Goal: Transaction & Acquisition: Book appointment/travel/reservation

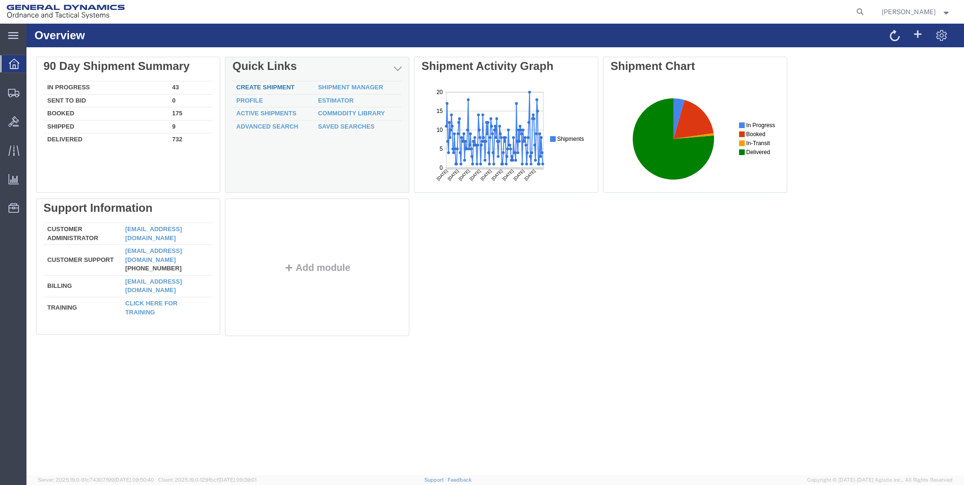
click at [273, 86] on link "Create Shipment" at bounding box center [265, 87] width 58 height 7
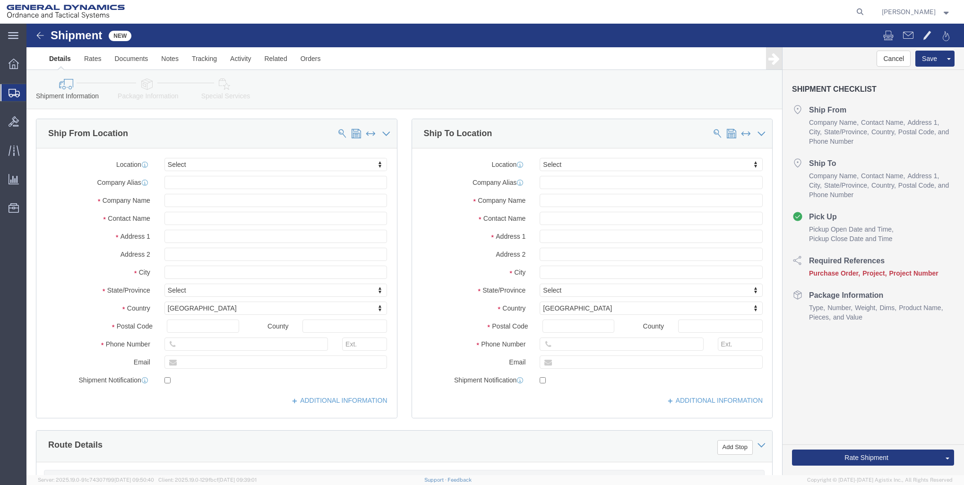
select select
click input "text"
type input "GD-OTS RED"
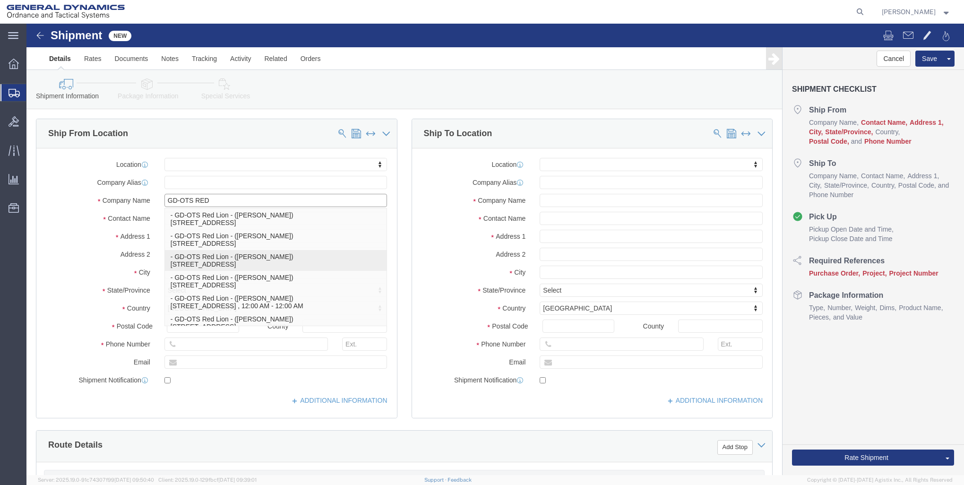
scroll to position [43, 0]
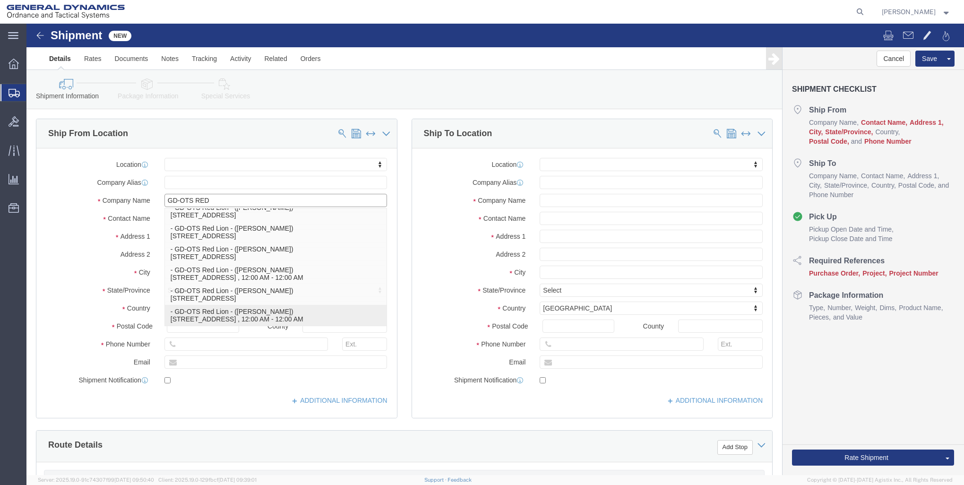
click p "- GD-OTS Red Lion - ([PERSON_NAME]) [STREET_ADDRESS] , 12:00 AM - 12:00 AM"
select select
type input "GD-OTS Red Lion"
type input "[PERSON_NAME]"
type input "[STREET_ADDRESS]"
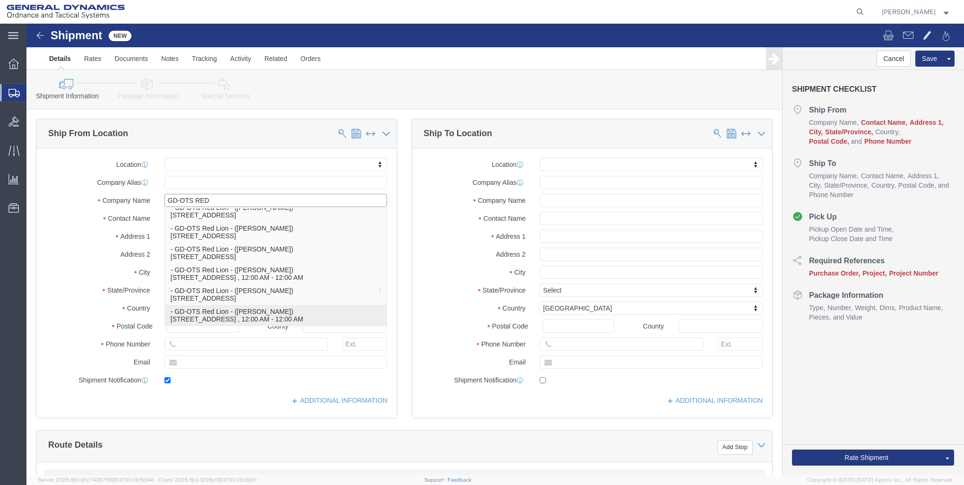
type input "RED LION"
type input "17356"
type input "[PHONE_NUMBER]"
type input "[PERSON_NAME][EMAIL_ADDRESS][PERSON_NAME][DOMAIN_NAME]"
checkbox input "true"
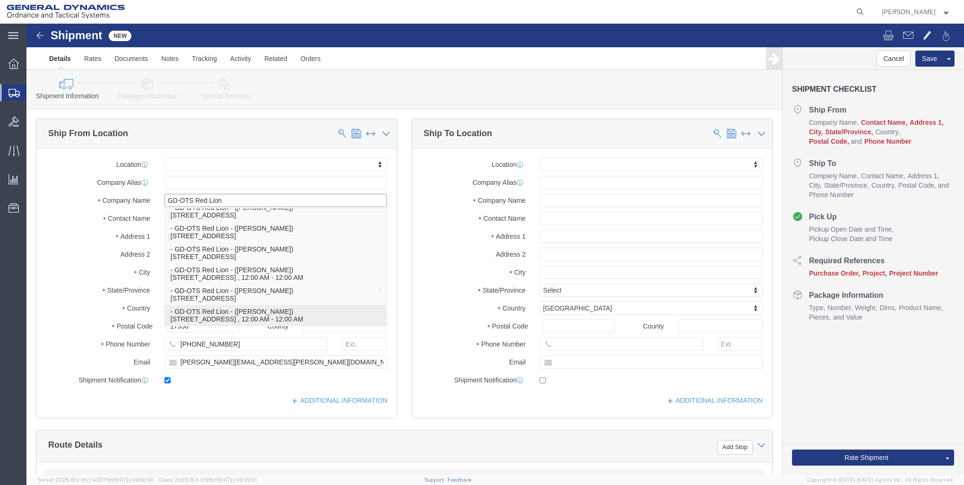
select select "PA"
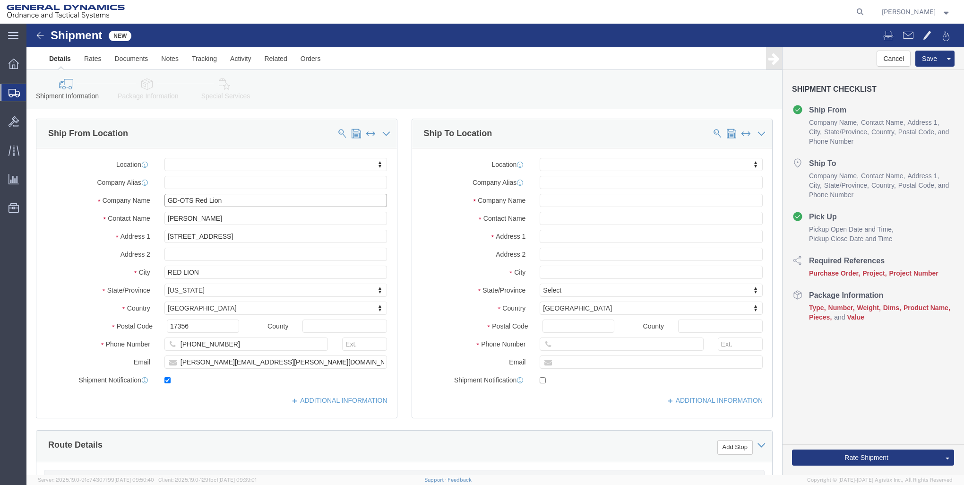
type input "GD-OTS Red Lion"
click input "text"
type input "GD-OTS [US_STATE]"
click input "text"
type input "[PERSON_NAME]"
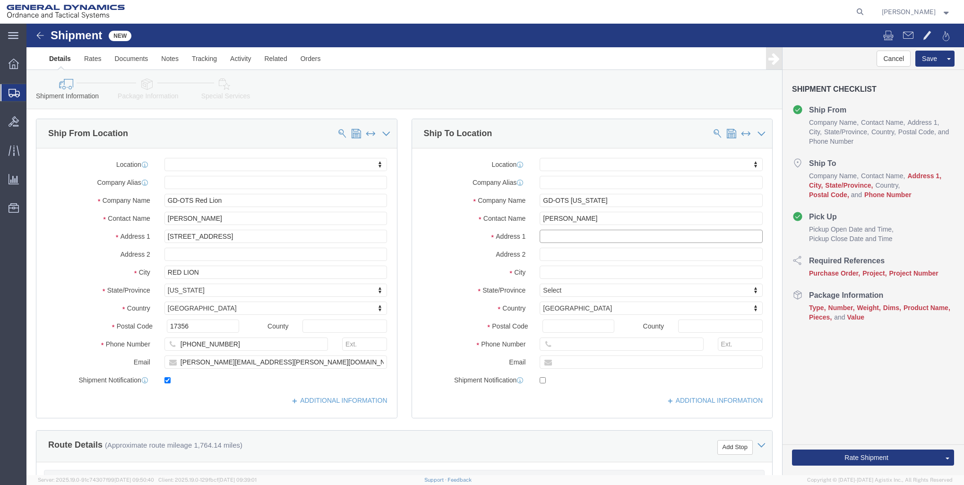
click input "text"
type input "[STREET_ADDRESS],"
select select
click input "text"
type input "STE. 100"
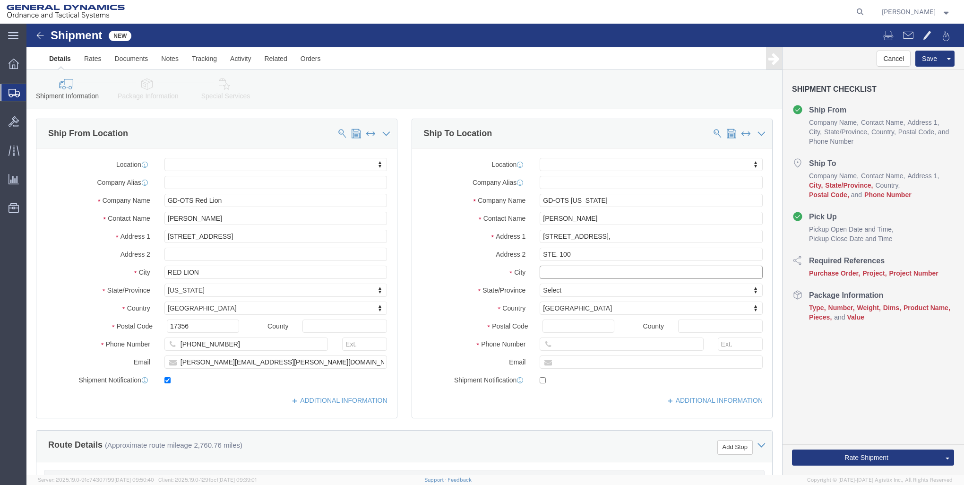
click input "text"
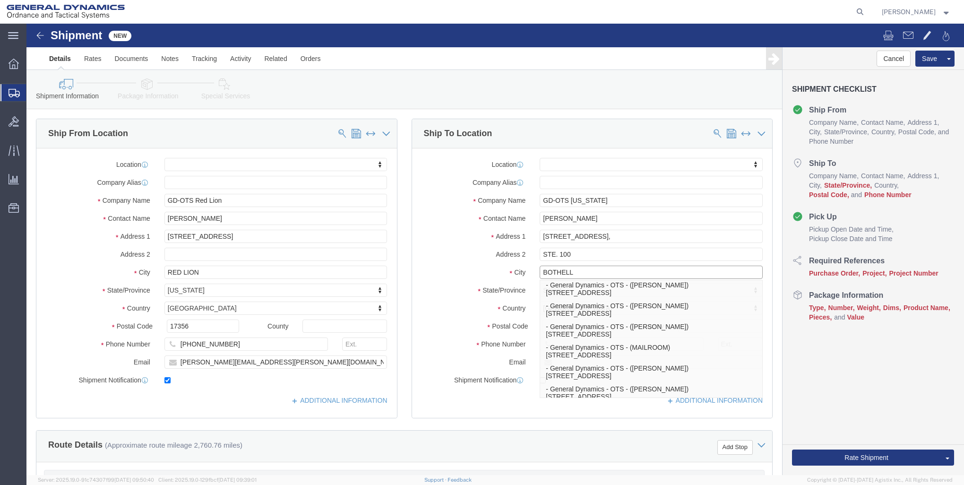
scroll to position [0, 0]
type input "BOTHELL"
click label "City"
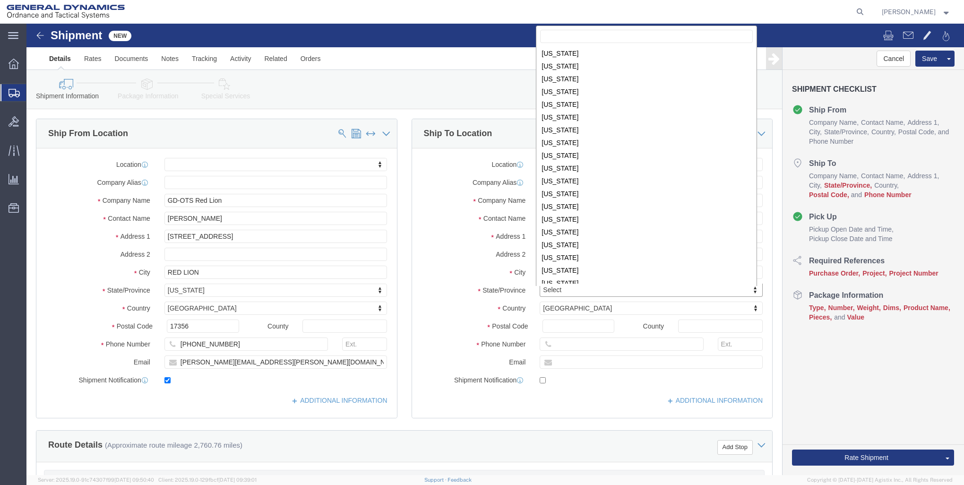
scroll to position [491, 0]
select select
select select "WA"
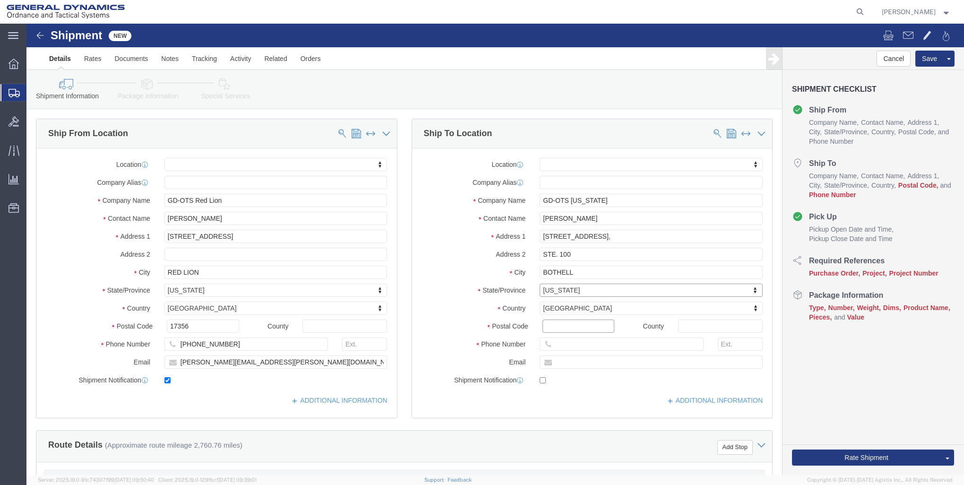
click input "Postal Code"
type input "98011"
select select
click input "text"
type input "4254209320"
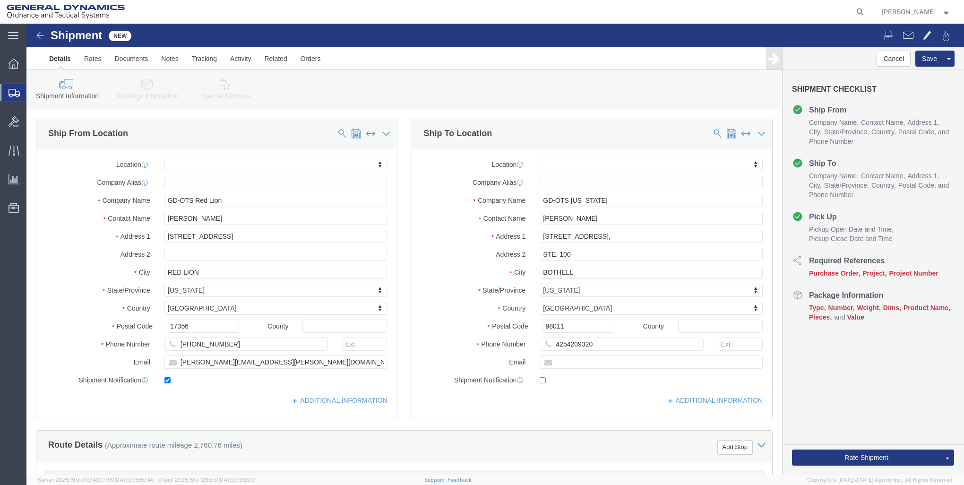
click div "ADDITIONAL INFORMATION"
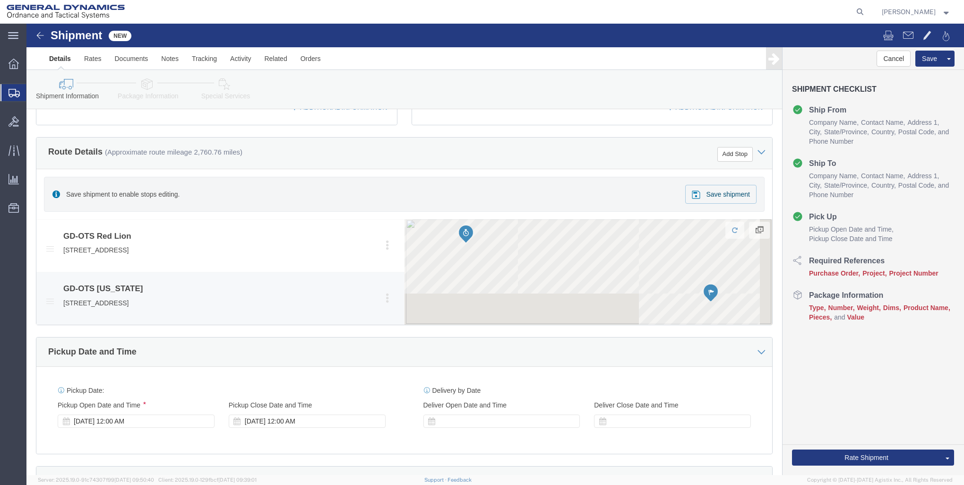
scroll to position [378, 0]
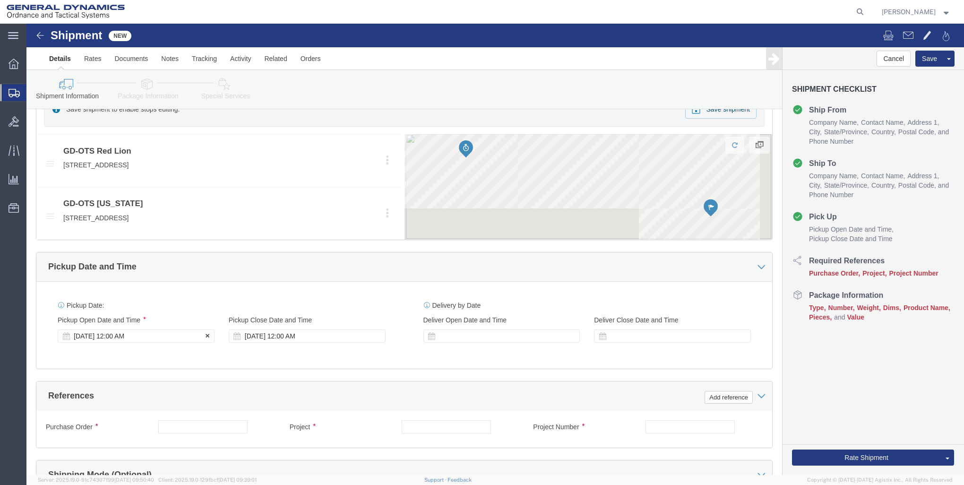
click div "[DATE] 12:00 AM"
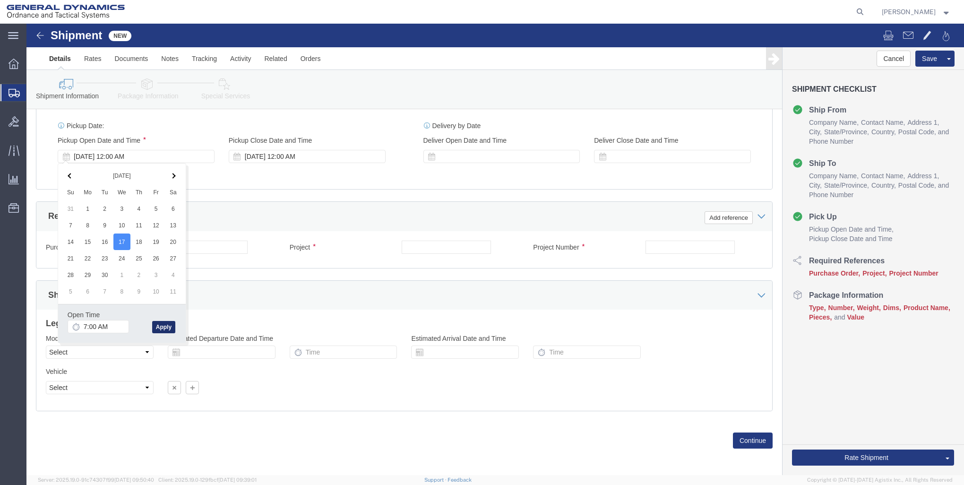
click button "Apply"
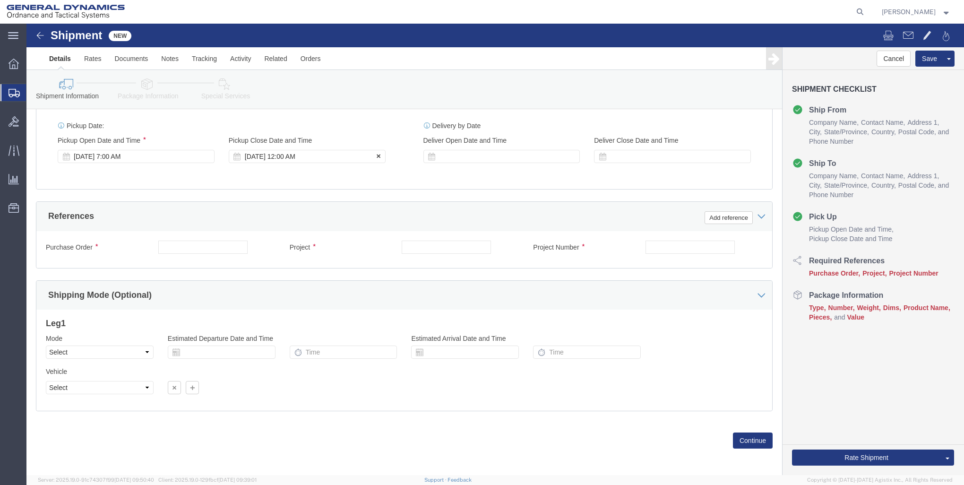
click div "[DATE] 12:00 AM"
click input "8:00 AM"
click input "8:00 PM"
type input "4:00 PM"
click button "Apply"
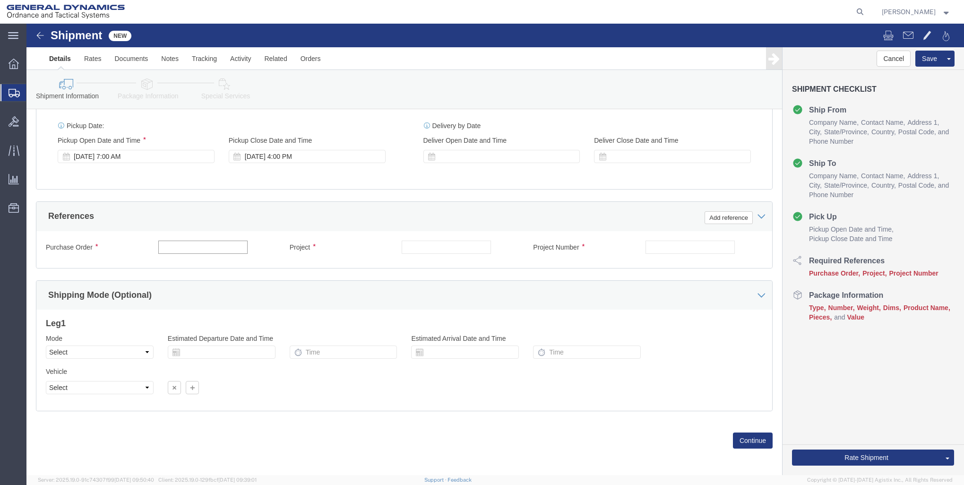
click input "text"
type input "PPA 02 NEST-23-02-032"
click input "text"
type input "30100336"
click input "text"
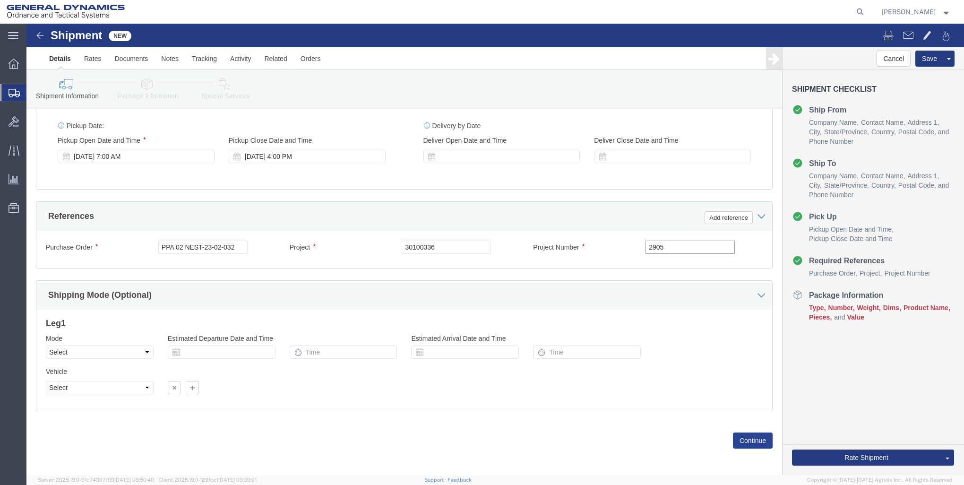
type input "2905"
click button "Continue"
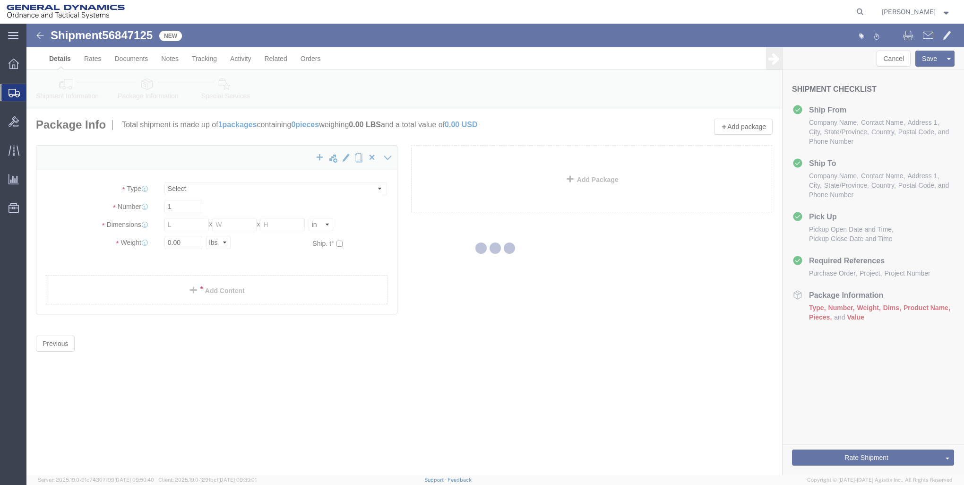
select select "CBOX"
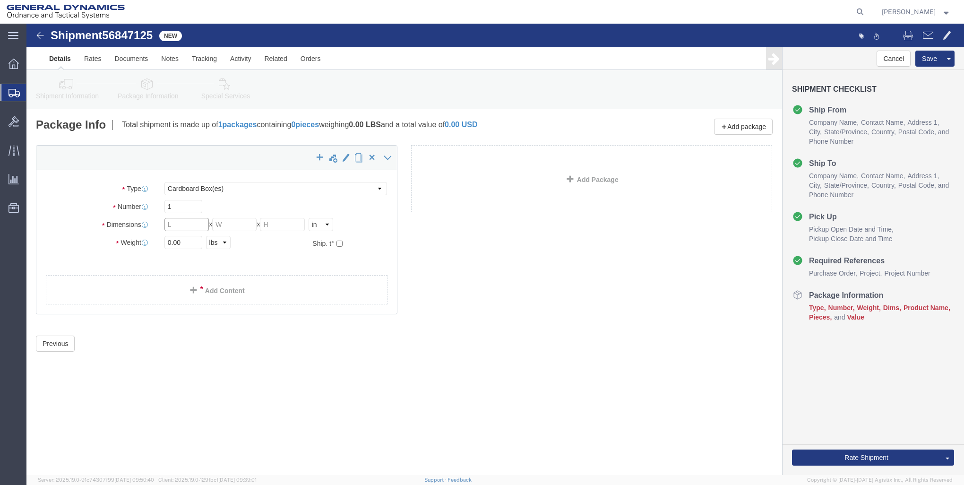
click input "text"
type input "14"
type input "10"
click input "0.00"
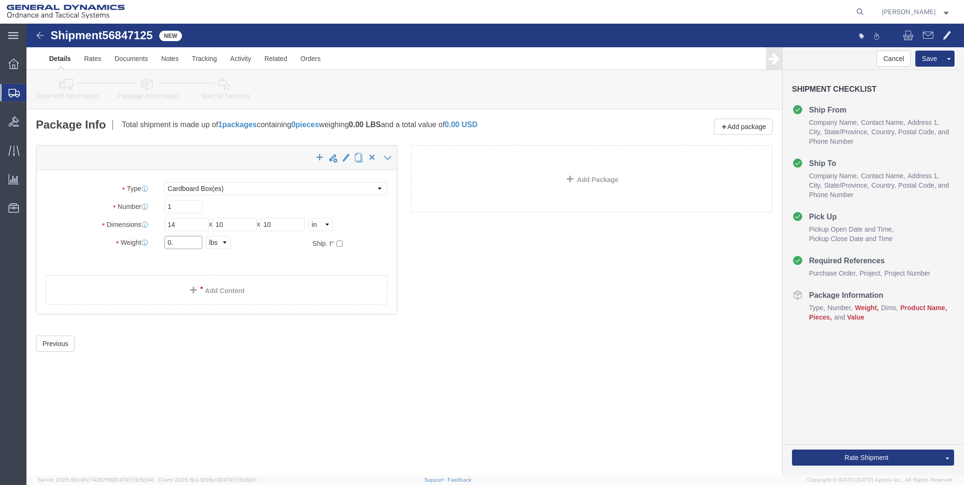
type input "0"
type input "9"
click ul
click link "Add Content"
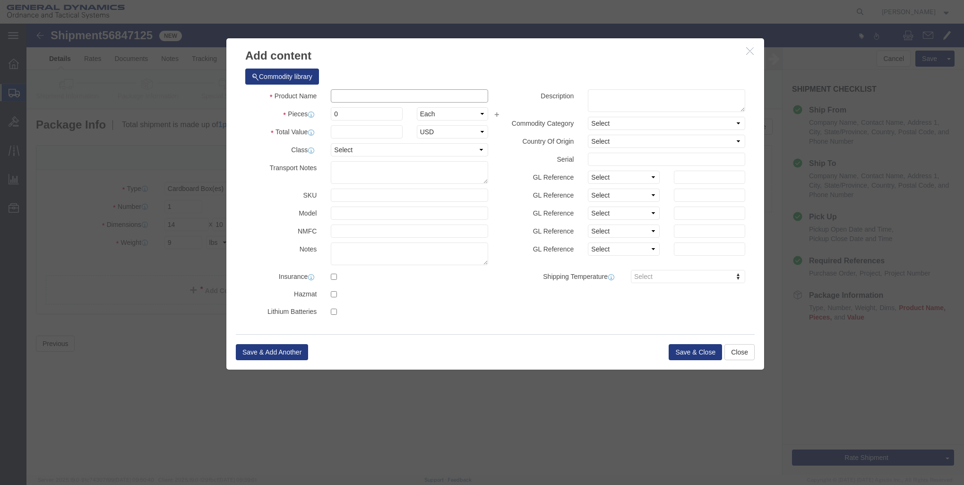
click input "text"
type input "FOLDING FIN ASSEMBLY PN 0F875-SK02440"
click input "0"
type input "1"
click input "text"
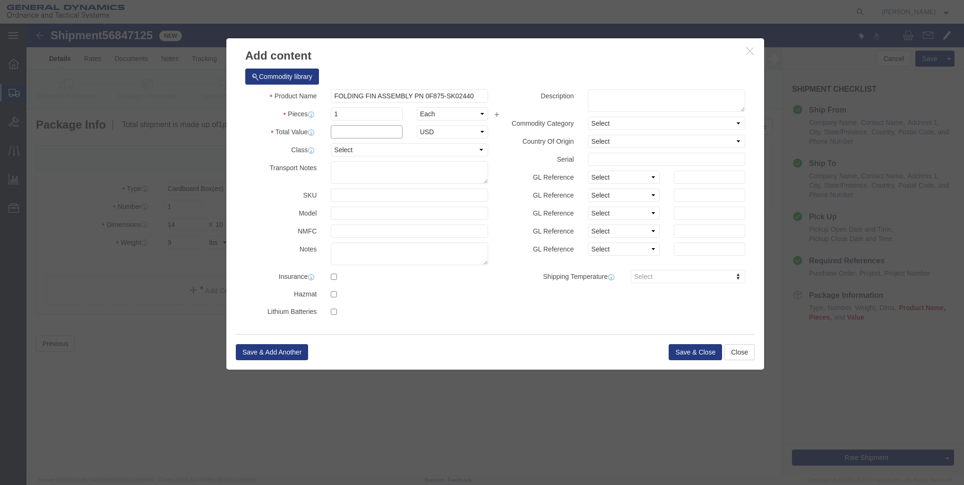
type input "1"
click button "Save & Add Another"
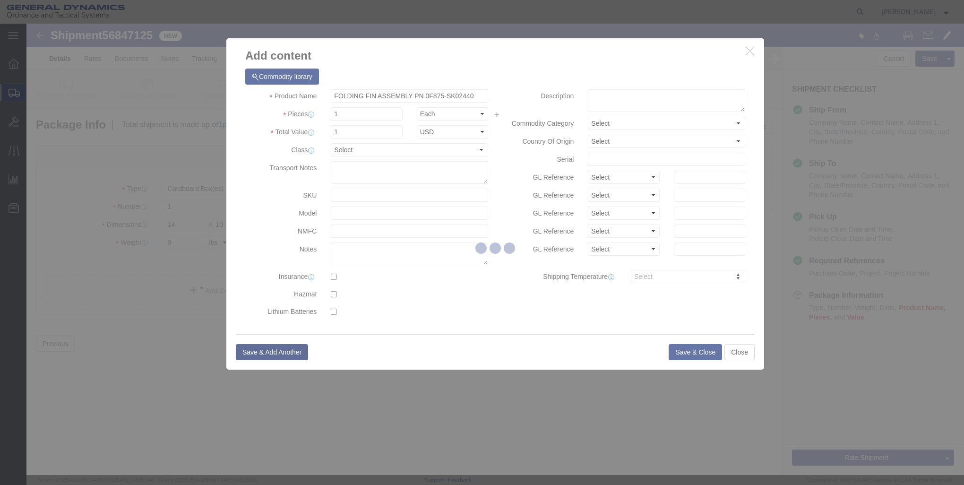
select select "EA"
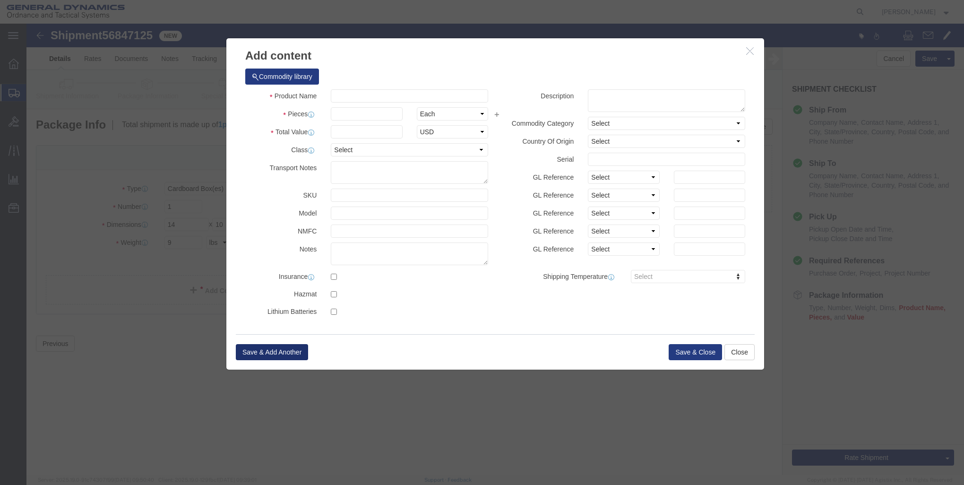
select select "USD"
click input "text"
type input "T-TAB FIN, PN 0F875-SK02455"
click input "text"
type input "1"
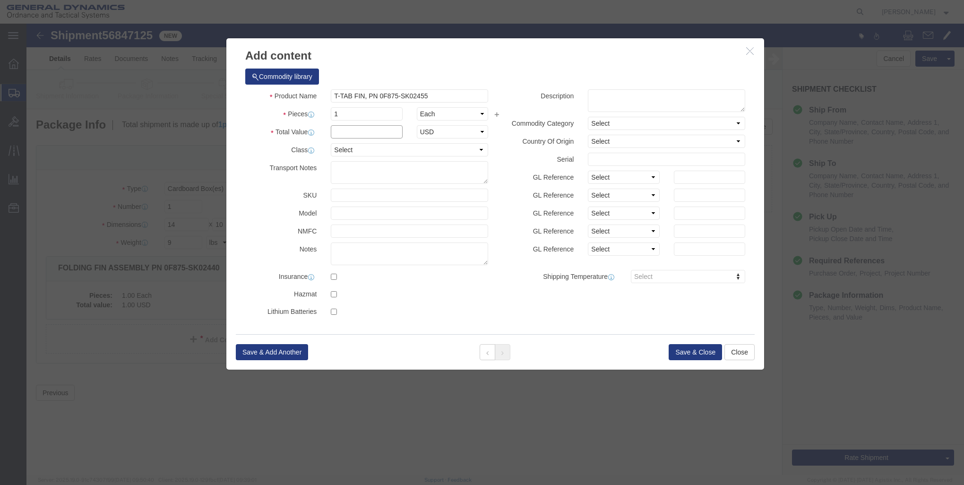
click input "text"
type input "1"
click button "Save & Close"
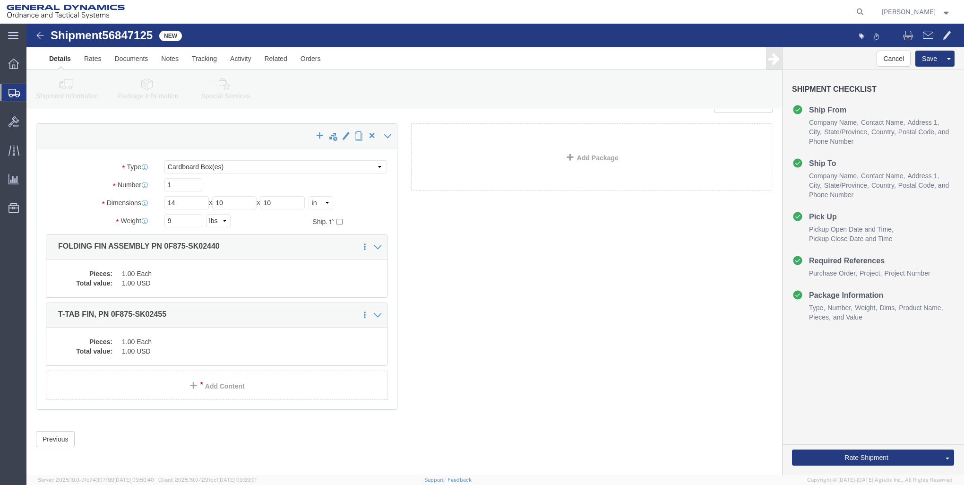
scroll to position [22, 0]
click button "Rate Shipment"
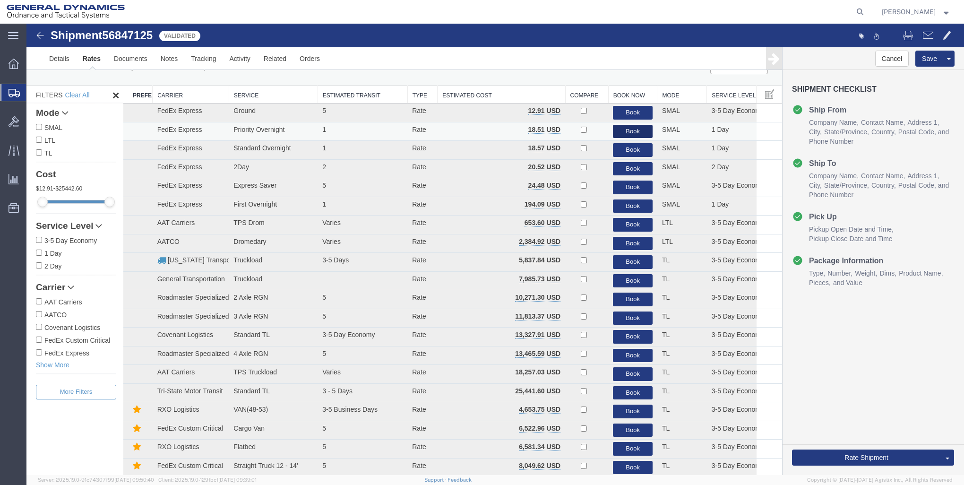
click at [629, 130] on button "Book" at bounding box center [633, 132] width 40 height 14
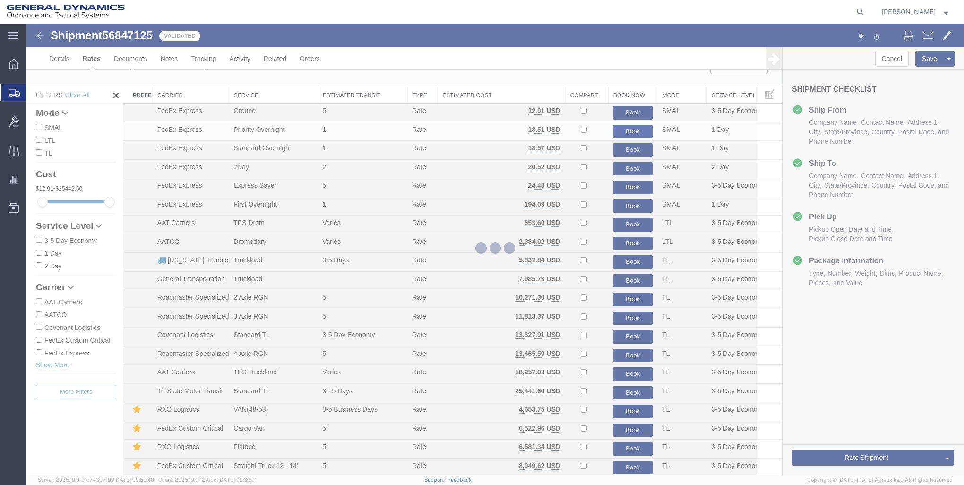
scroll to position [0, 0]
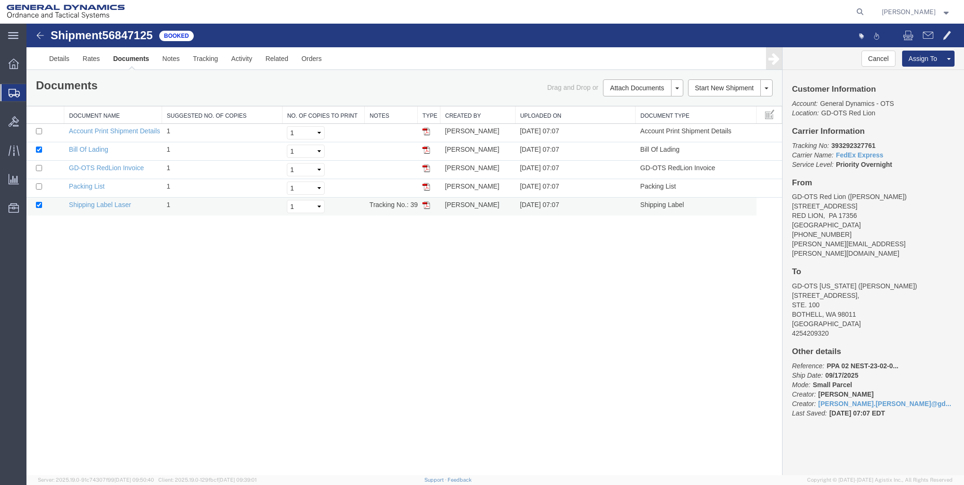
click at [424, 201] on img at bounding box center [426, 205] width 8 height 8
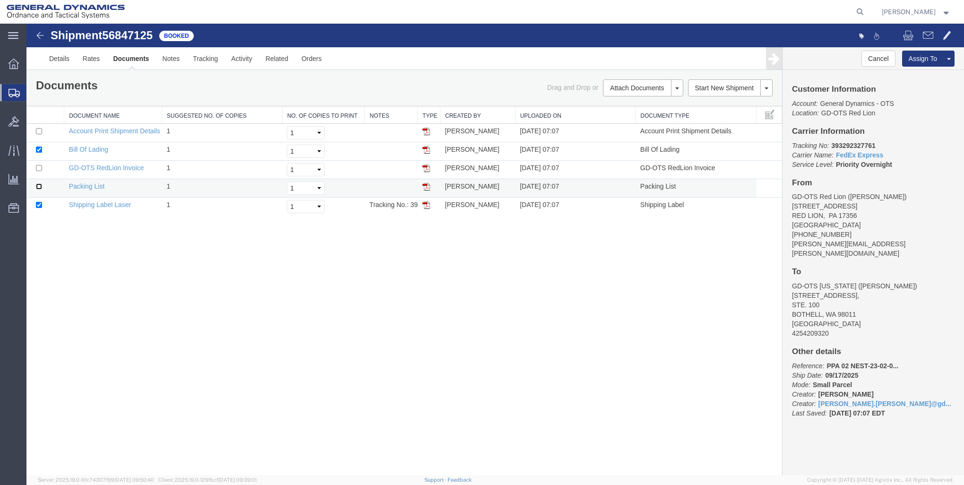
click at [39, 185] on input "checkbox" at bounding box center [39, 186] width 6 height 6
checkbox input "true"
click at [425, 185] on img at bounding box center [426, 187] width 8 height 8
click at [10, 64] on icon at bounding box center [14, 64] width 10 height 10
